Goal: Information Seeking & Learning: Learn about a topic

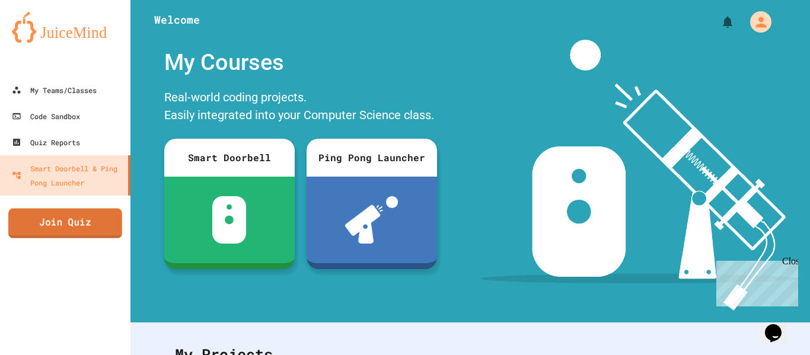
click at [74, 231] on link "Join Quiz" at bounding box center [65, 224] width 114 height 30
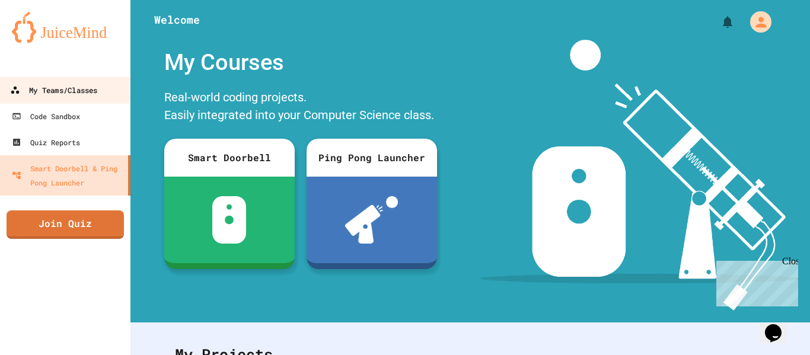
click at [71, 91] on div "My Teams/Classes" at bounding box center [53, 90] width 87 height 15
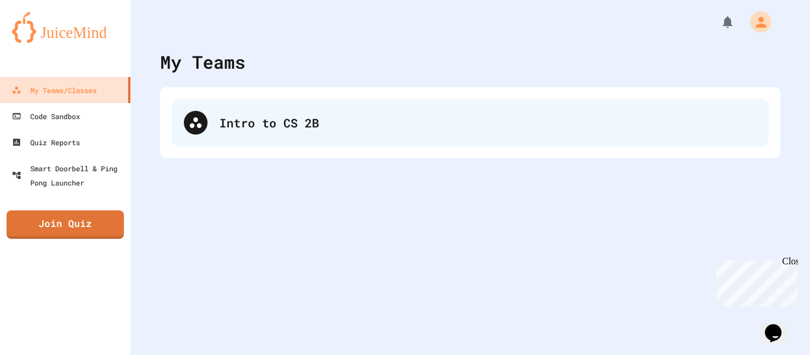
click at [265, 134] on div "Intro to CS 2B" at bounding box center [470, 122] width 597 height 47
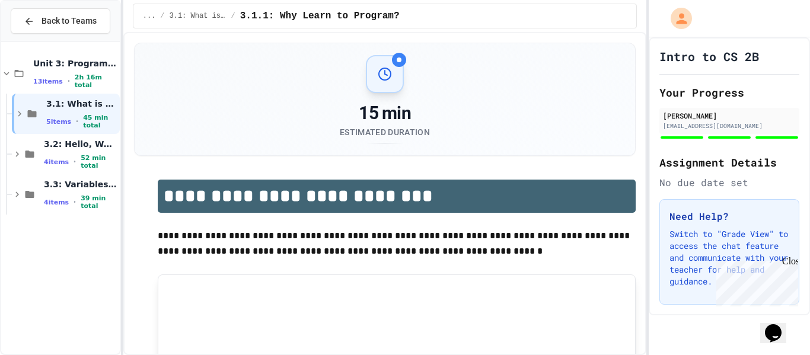
click at [76, 147] on span "3.2: Hello, World!" at bounding box center [81, 144] width 74 height 11
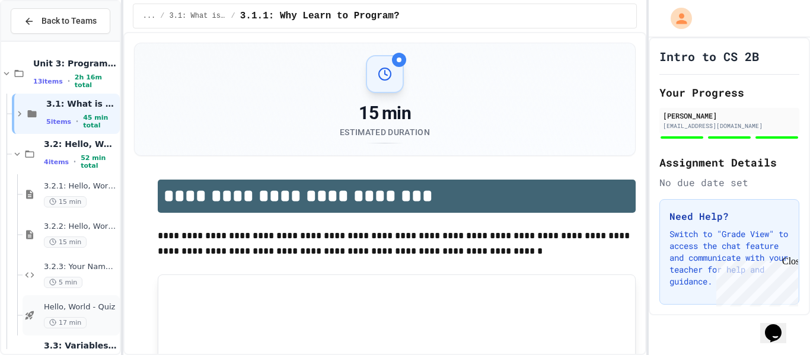
click at [89, 301] on div "Hello, World - Quiz 17 min" at bounding box center [71, 315] width 97 height 40
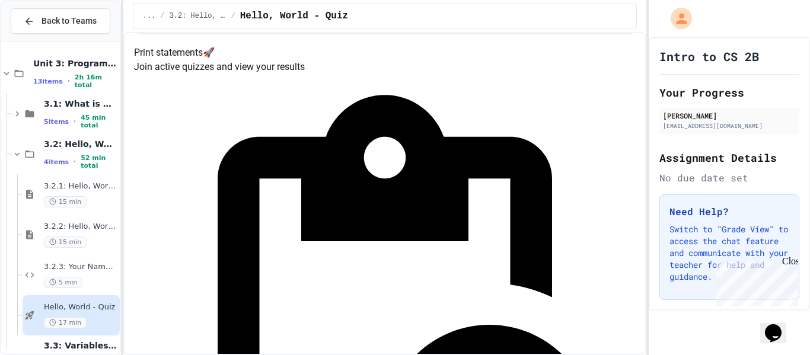
scroll to position [132, 0]
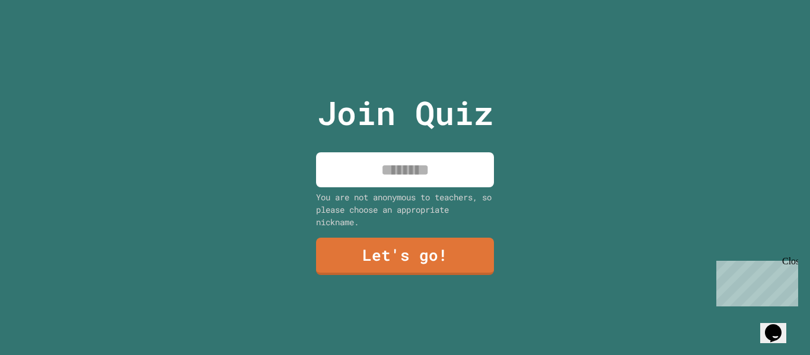
click at [456, 176] on input at bounding box center [405, 169] width 178 height 35
type input "*"
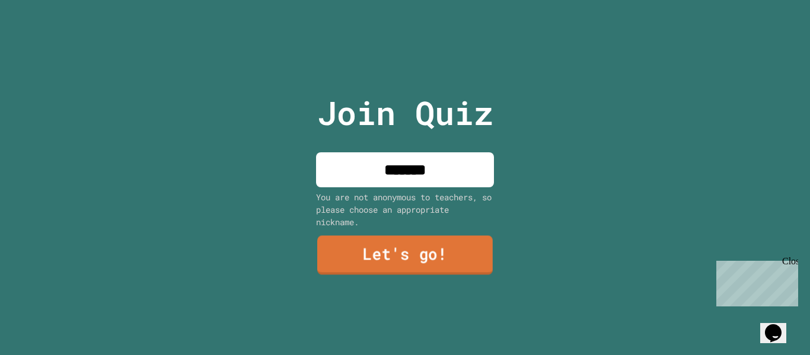
type input "*******"
click at [447, 250] on link "Let's go!" at bounding box center [405, 255] width 176 height 39
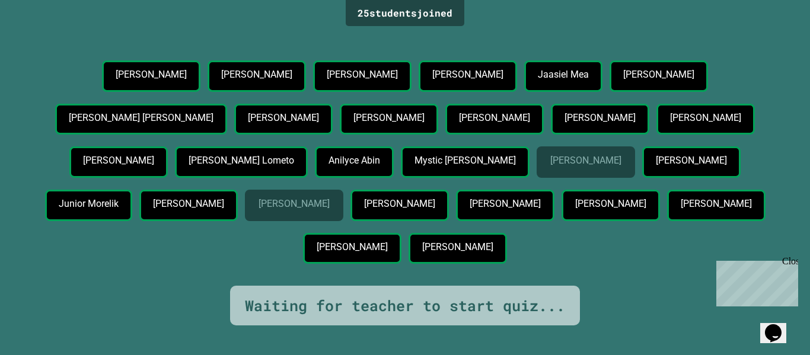
click at [524, 27] on div "25 student s joined [PERSON_NAME] [PERSON_NAME] Moka [PERSON_NAME] [PERSON_NAME…" at bounding box center [405, 177] width 810 height 355
click at [500, 25] on div "25 student s joined [PERSON_NAME] [PERSON_NAME] Moka [PERSON_NAME] [PERSON_NAME…" at bounding box center [405, 177] width 810 height 355
click at [397, 69] on p "[PERSON_NAME]" at bounding box center [362, 74] width 71 height 11
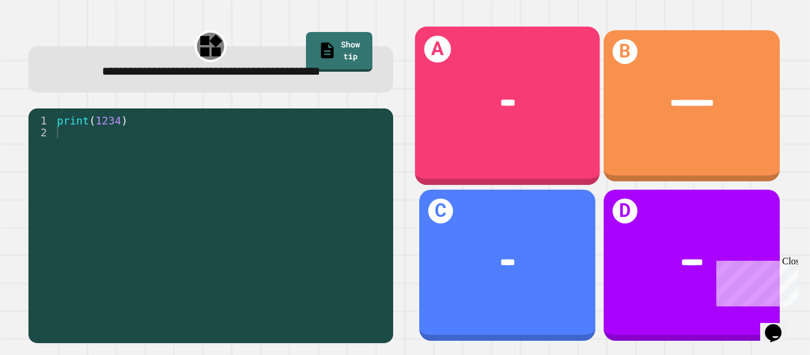
click at [555, 148] on div "A ****" at bounding box center [507, 106] width 185 height 159
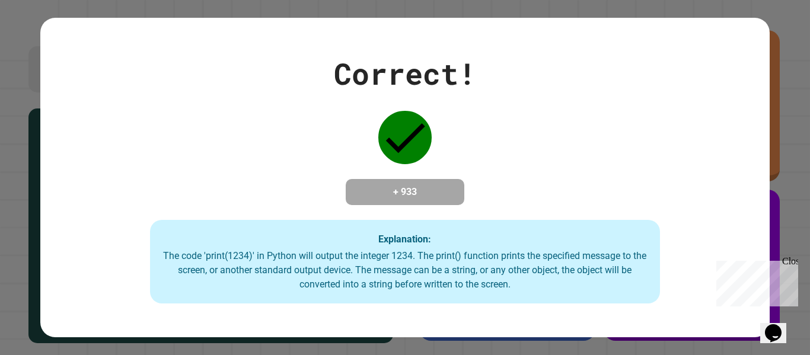
click at [774, 110] on div "Correct! + 933 Explanation: The code 'print(1234)' in Python will output the in…" at bounding box center [405, 177] width 810 height 355
click at [780, 110] on div "Correct! + 933 Explanation: The code 'print(1234)' in Python will output the in…" at bounding box center [405, 177] width 810 height 355
click at [451, 107] on div "Correct! + 933 Explanation: The code 'print(1234)' in Python will output the in…" at bounding box center [404, 178] width 729 height 253
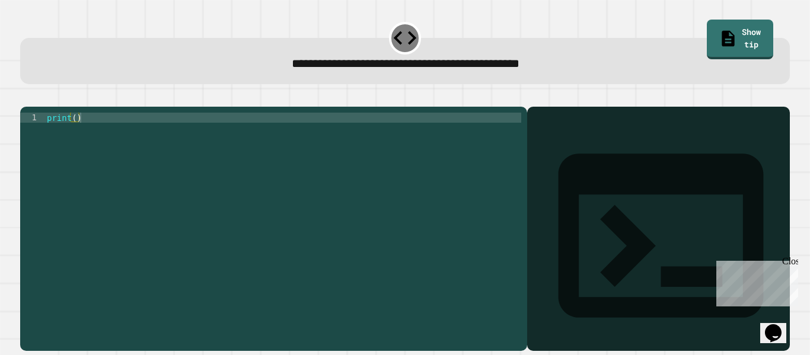
click at [75, 135] on div "print ( )" at bounding box center [282, 224] width 477 height 222
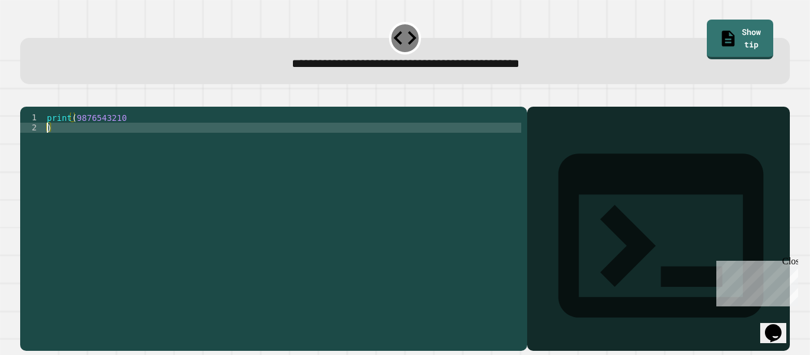
type textarea "*"
click at [411, 87] on div "**********" at bounding box center [405, 52] width 778 height 72
click at [26, 97] on icon "button" at bounding box center [26, 97] width 0 height 0
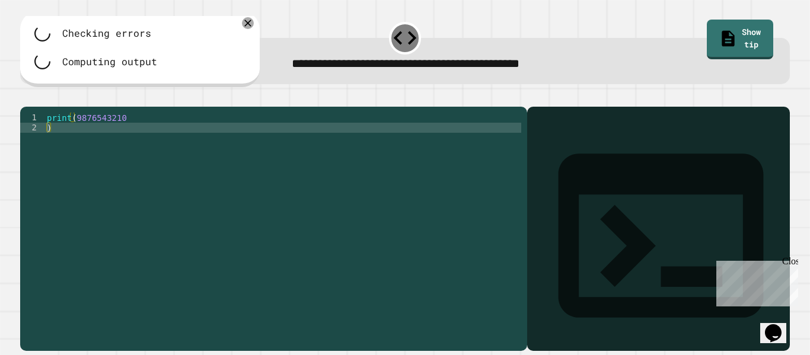
click at [66, 145] on div "print ( 9876543210 )" at bounding box center [282, 224] width 477 height 222
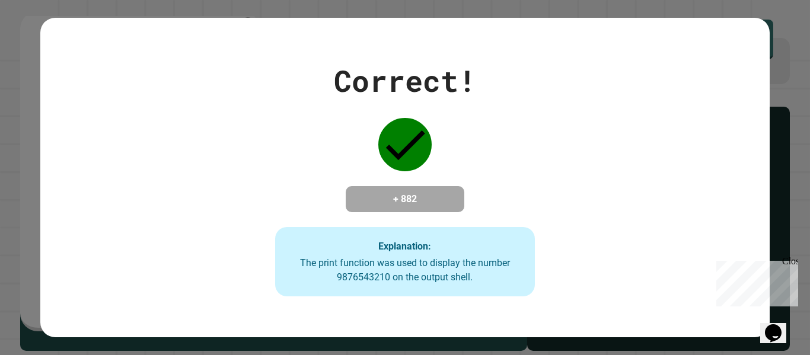
click at [435, 154] on div "Correct! + 882 Explanation: The print function was used to display the number 9…" at bounding box center [405, 178] width 372 height 238
click at [497, 12] on div "Correct! + 882 Explanation: The print function was used to display the number 9…" at bounding box center [405, 177] width 810 height 355
click at [500, 12] on div "Correct! + 882 Explanation: The print function was used to display the number 9…" at bounding box center [405, 177] width 810 height 355
click at [497, 15] on div "Correct! + 882 Explanation: The print function was used to display the number 9…" at bounding box center [405, 177] width 810 height 355
click at [446, 119] on div "Correct! + 882 Explanation: The print function was used to display the number 9…" at bounding box center [405, 178] width 372 height 238
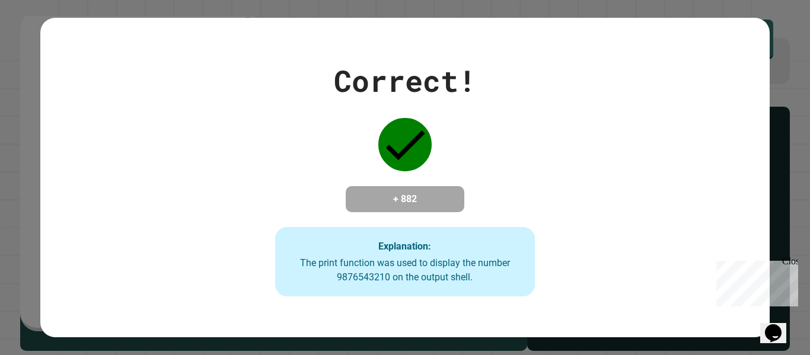
click at [437, 136] on div "Correct! + 882 Explanation: The print function was used to display the number 9…" at bounding box center [405, 178] width 372 height 238
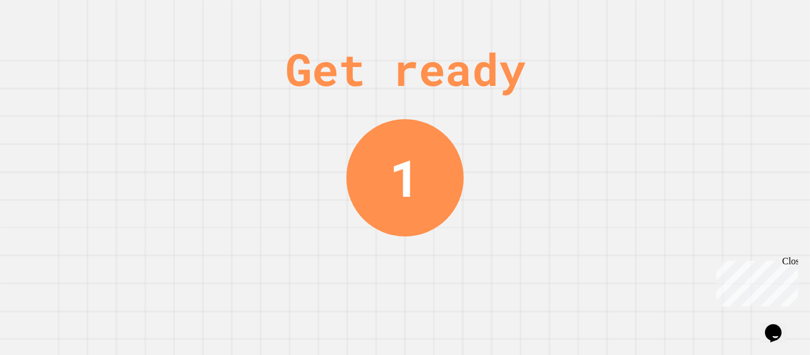
click at [437, 136] on div "Get ready 1" at bounding box center [405, 177] width 89 height 355
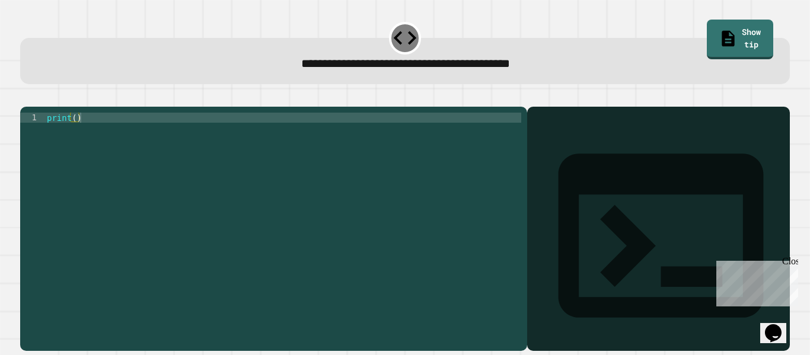
click at [75, 135] on div "print ( )" at bounding box center [282, 224] width 477 height 222
type textarea "**********"
click at [26, 97] on button "button" at bounding box center [26, 97] width 0 height 0
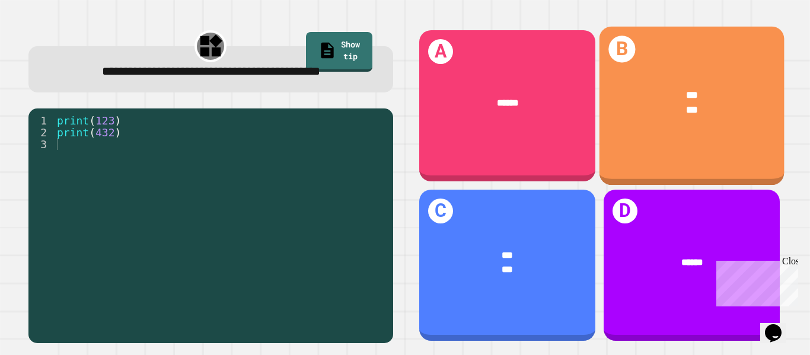
click at [668, 84] on div "*** ***" at bounding box center [691, 103] width 185 height 70
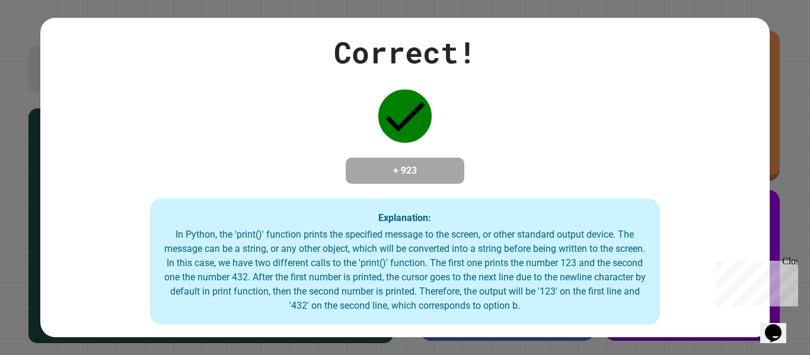
click at [667, 84] on div "Correct! + 923 Explanation: In Python, the 'print()' function prints the specif…" at bounding box center [404, 177] width 729 height 295
click at [645, 131] on div "Correct! + 923 Explanation: In Python, the 'print()' function prints the specif…" at bounding box center [404, 177] width 729 height 295
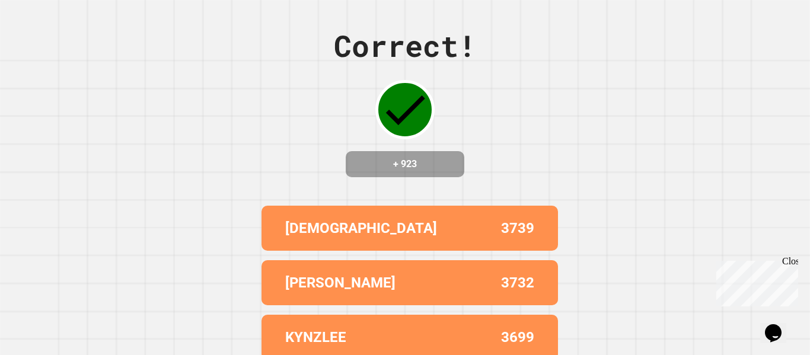
click at [723, 321] on div "Chat with us now!" at bounding box center [755, 326] width 77 height 11
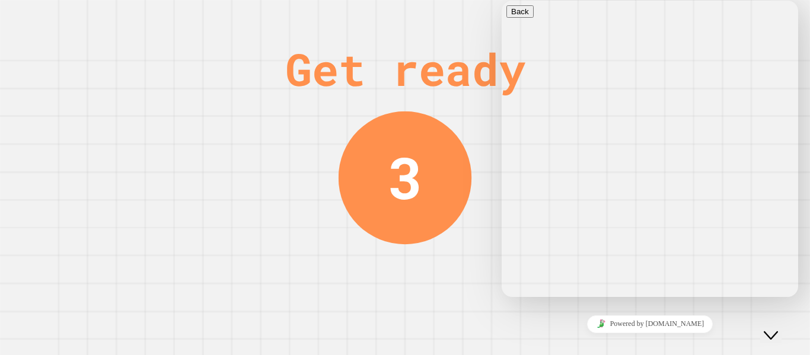
click at [755, 325] on div "Powered by [DOMAIN_NAME]" at bounding box center [650, 324] width 287 height 17
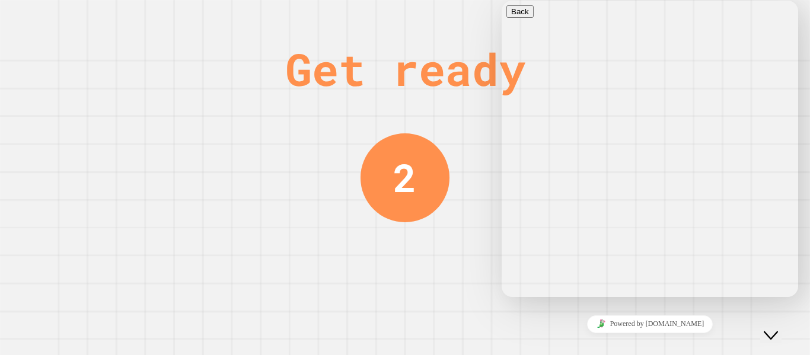
click at [764, 329] on div "Close Chat This icon closes the chat window." at bounding box center [771, 336] width 14 height 14
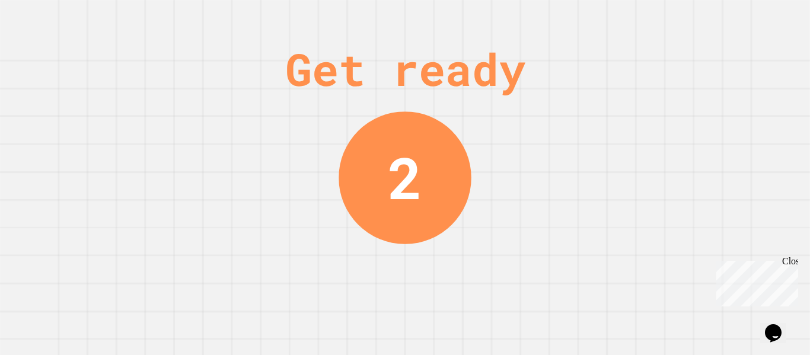
click at [642, 238] on div "Get ready 2" at bounding box center [405, 177] width 810 height 355
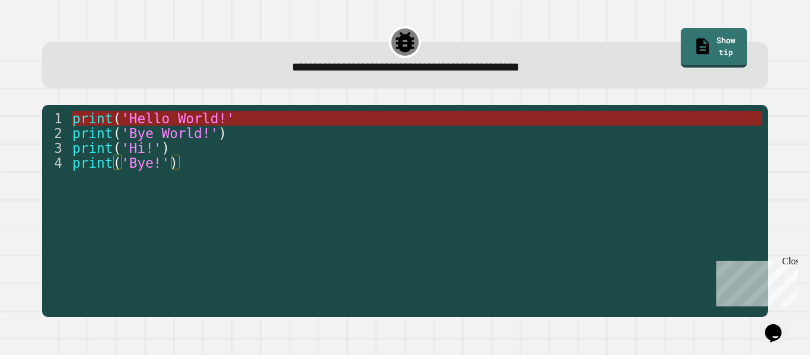
click at [168, 119] on span "'Hello World!'" at bounding box center [178, 118] width 114 height 15
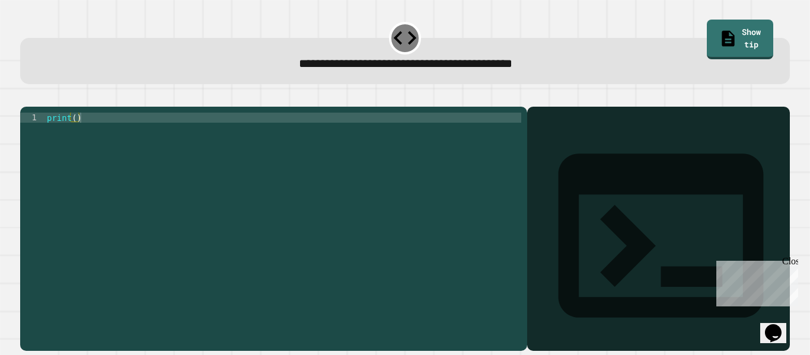
click at [75, 135] on div "print ( )" at bounding box center [282, 224] width 477 height 222
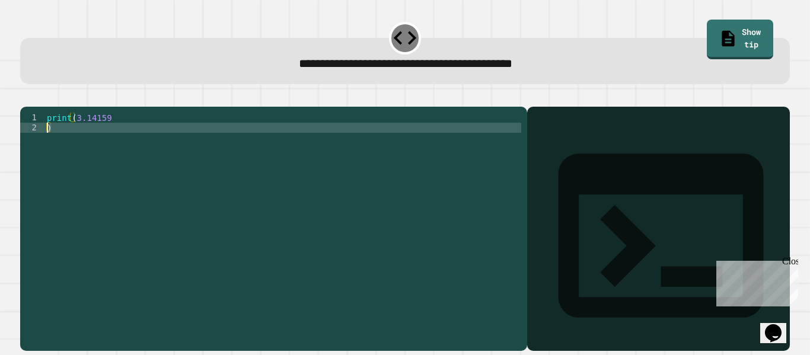
scroll to position [0, 0]
type textarea "*"
click at [26, 97] on icon "button" at bounding box center [26, 97] width 0 height 0
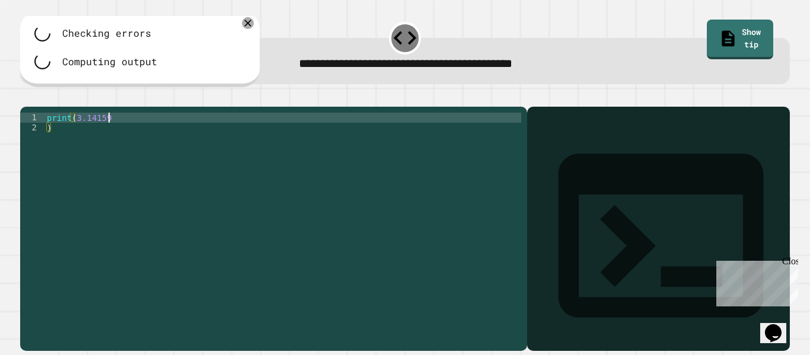
click at [123, 132] on div "print ( 3.14159 )" at bounding box center [282, 224] width 477 height 222
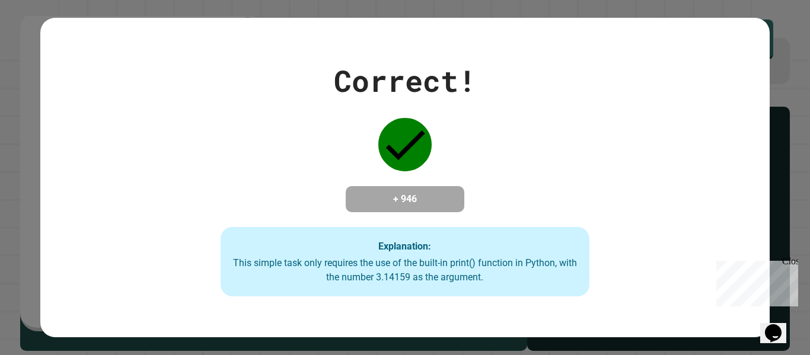
click at [363, 105] on div "Correct! + 946 Explanation: This simple task only requires the use of the built…" at bounding box center [404, 178] width 527 height 238
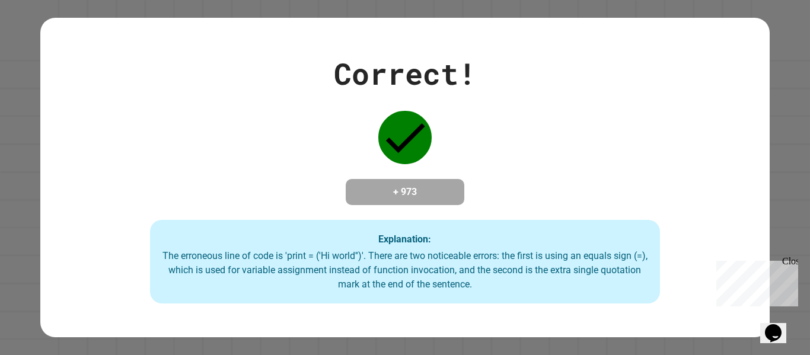
click at [417, 163] on div "Correct! + 973 Explanation: The erroneous line of code is 'print = ('Hi world''…" at bounding box center [404, 178] width 729 height 253
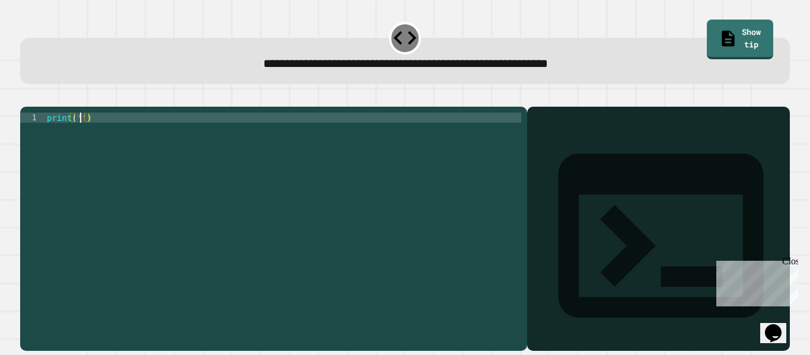
click at [79, 136] on div "print ( '' )" at bounding box center [282, 224] width 477 height 222
click at [26, 97] on icon "button" at bounding box center [26, 97] width 0 height 0
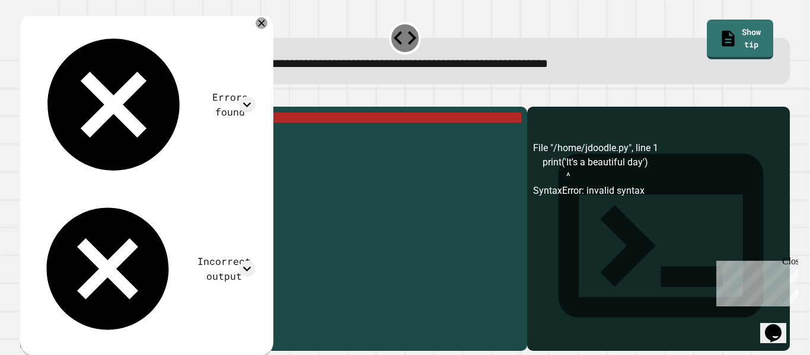
click at [181, 134] on div "print ( 'It' s a beautiful day ')" at bounding box center [282, 224] width 477 height 222
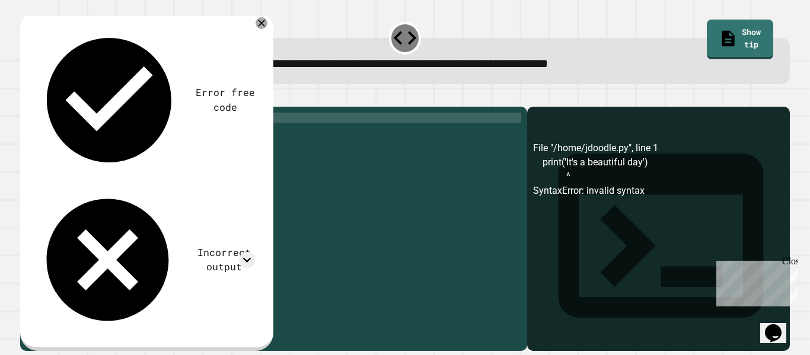
click at [81, 135] on div "print ( 'It' s a beautiful day ")" at bounding box center [282, 224] width 477 height 222
type textarea "**********"
click at [26, 97] on icon "button" at bounding box center [26, 97] width 0 height 0
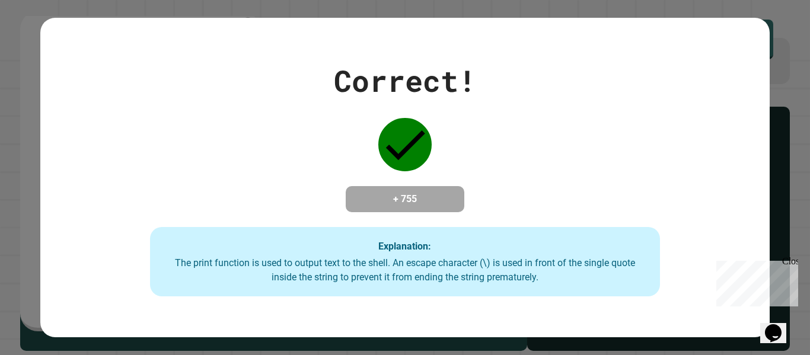
click at [672, 240] on div "Correct! + 755 Explanation: The print function is used to output text to the sh…" at bounding box center [404, 178] width 729 height 238
click at [754, 141] on div "Correct! + 755 Explanation: The print function is used to output text to the sh…" at bounding box center [404, 178] width 729 height 238
click at [653, 141] on div "Correct! + 755 Explanation: The print function is used to output text to the sh…" at bounding box center [404, 178] width 729 height 238
click at [633, 137] on div "Correct! + 755 Explanation: The print function is used to output text to the sh…" at bounding box center [404, 178] width 729 height 238
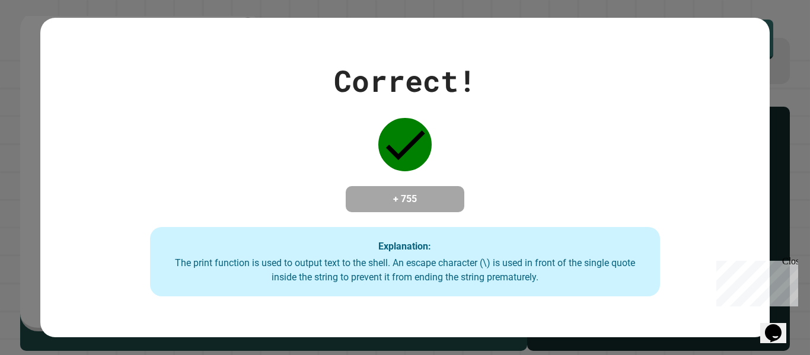
click at [402, 226] on div "Correct! + 755 Explanation: The print function is used to output text to the sh…" at bounding box center [404, 178] width 729 height 238
click at [402, 222] on div "Correct! + 755 Explanation: The print function is used to output text to the sh…" at bounding box center [404, 178] width 729 height 238
click at [404, 222] on div "Correct! + 755 Explanation: The print function is used to output text to the sh…" at bounding box center [404, 178] width 729 height 238
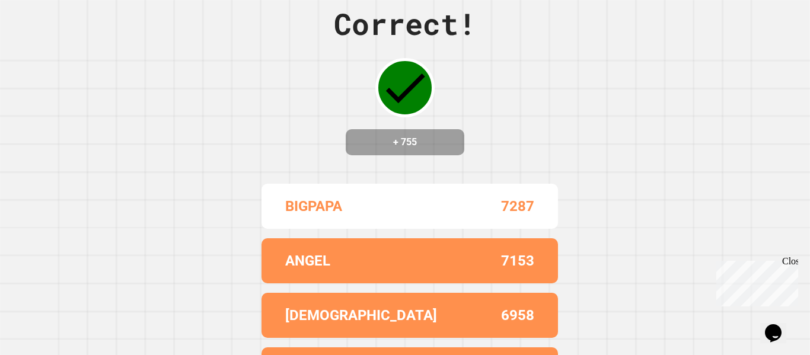
scroll to position [0, 0]
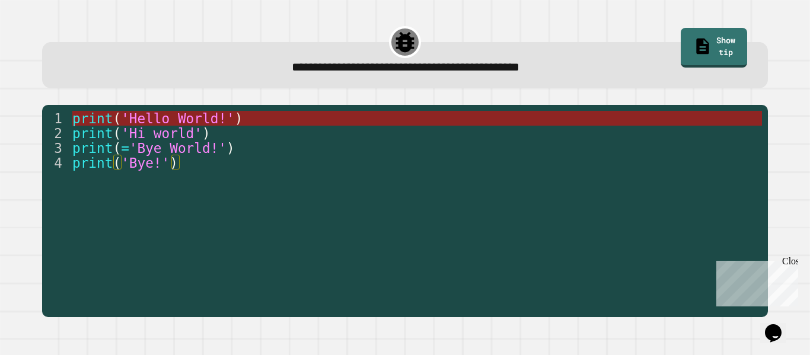
click at [215, 116] on span "'Hello World!'" at bounding box center [178, 118] width 114 height 15
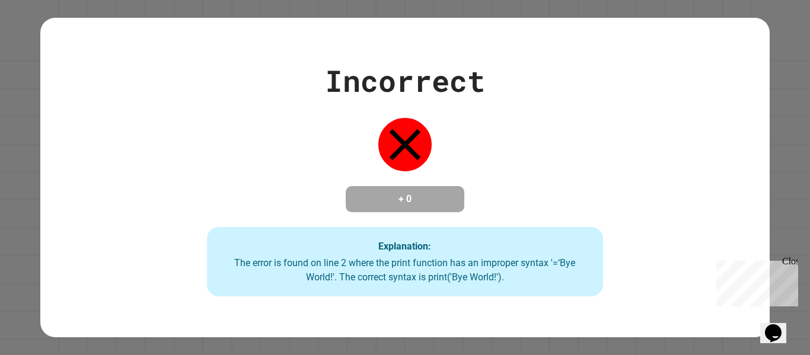
click at [482, 151] on div "Incorrect + 0 Explanation: The error is found on line 2 where the print functio…" at bounding box center [404, 178] width 565 height 238
click at [581, 178] on div "Incorrect + 0 Explanation: The error is found on line 2 where the print functio…" at bounding box center [404, 178] width 565 height 238
click at [425, 168] on div "Incorrect + 0 Explanation: The error is found on line 2 where the print functio…" at bounding box center [404, 178] width 565 height 238
click at [408, 148] on icon at bounding box center [404, 144] width 53 height 53
click at [406, 141] on icon at bounding box center [405, 144] width 31 height 31
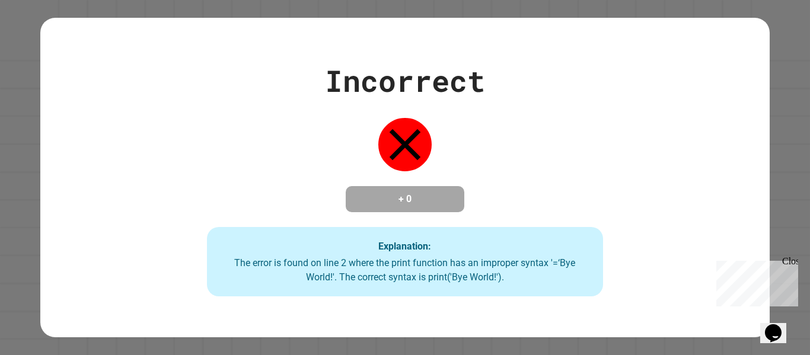
click at [401, 135] on icon at bounding box center [405, 144] width 31 height 31
click at [402, 133] on icon at bounding box center [405, 144] width 31 height 31
click at [404, 135] on icon at bounding box center [404, 144] width 53 height 53
click at [402, 134] on icon at bounding box center [405, 144] width 31 height 31
click at [404, 136] on icon at bounding box center [405, 144] width 31 height 31
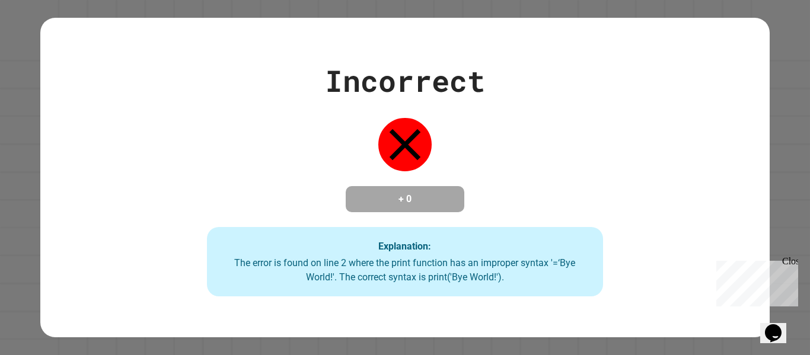
click at [402, 134] on icon at bounding box center [405, 144] width 31 height 31
click at [403, 136] on icon at bounding box center [405, 144] width 31 height 31
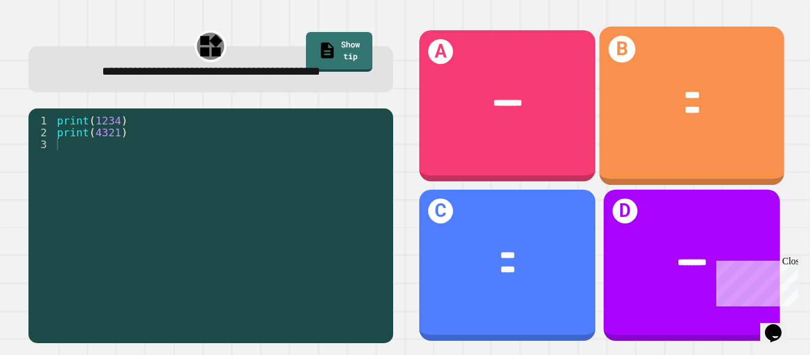
click at [651, 152] on div "B **** ****" at bounding box center [691, 106] width 185 height 159
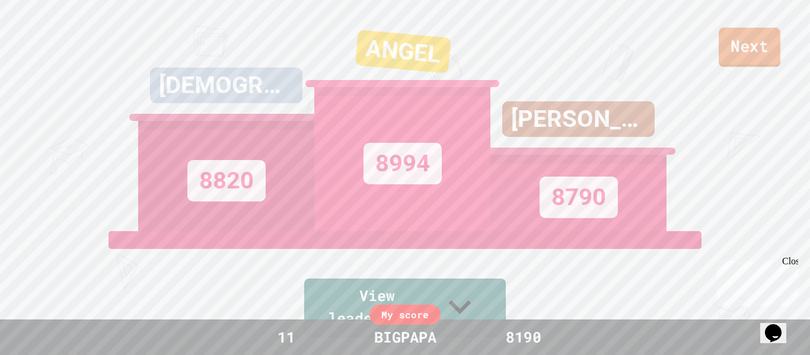
click at [735, 54] on link "Next" at bounding box center [750, 47] width 62 height 39
